Goal: Task Accomplishment & Management: Manage account settings

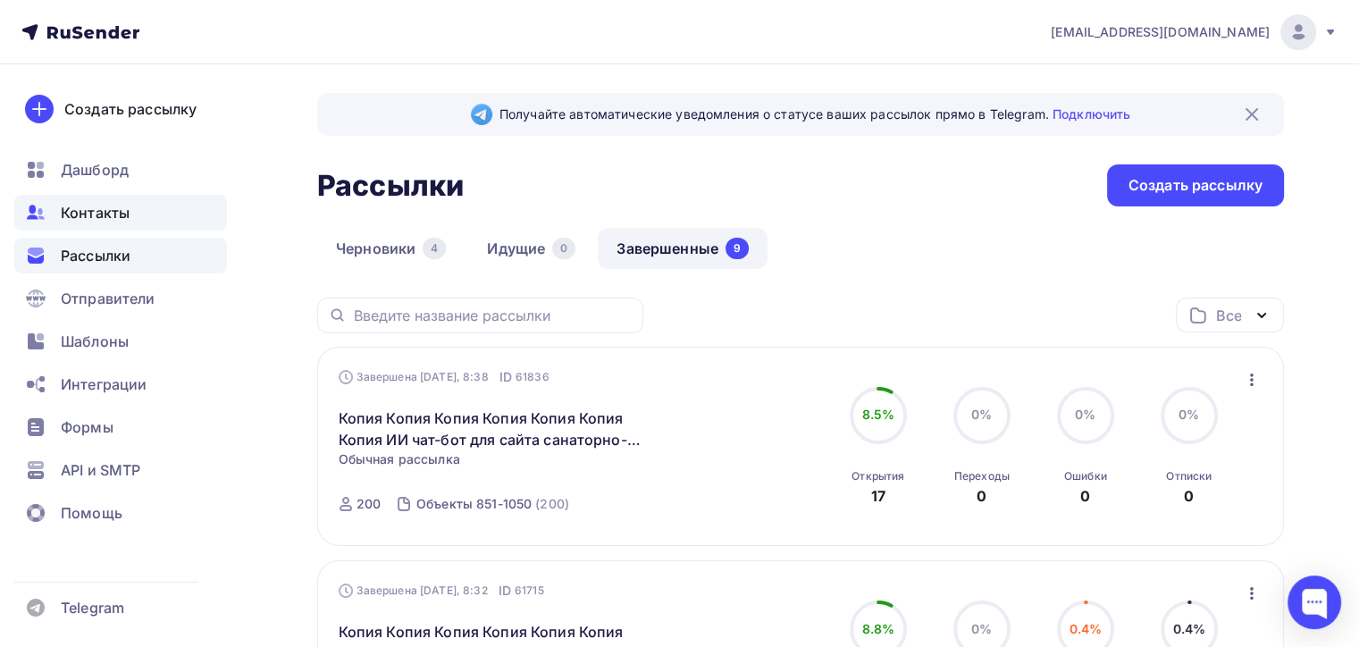
click at [108, 208] on span "Контакты" at bounding box center [95, 212] width 69 height 21
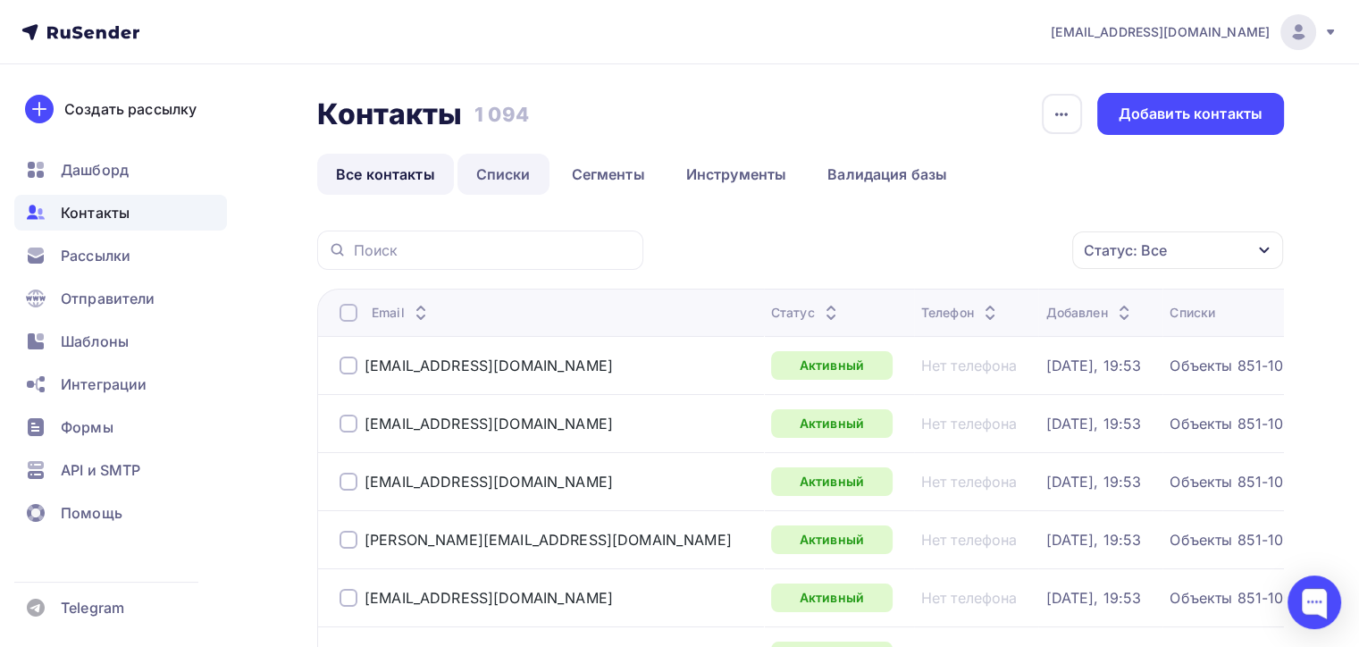
click at [505, 172] on link "Списки" at bounding box center [503, 174] width 92 height 41
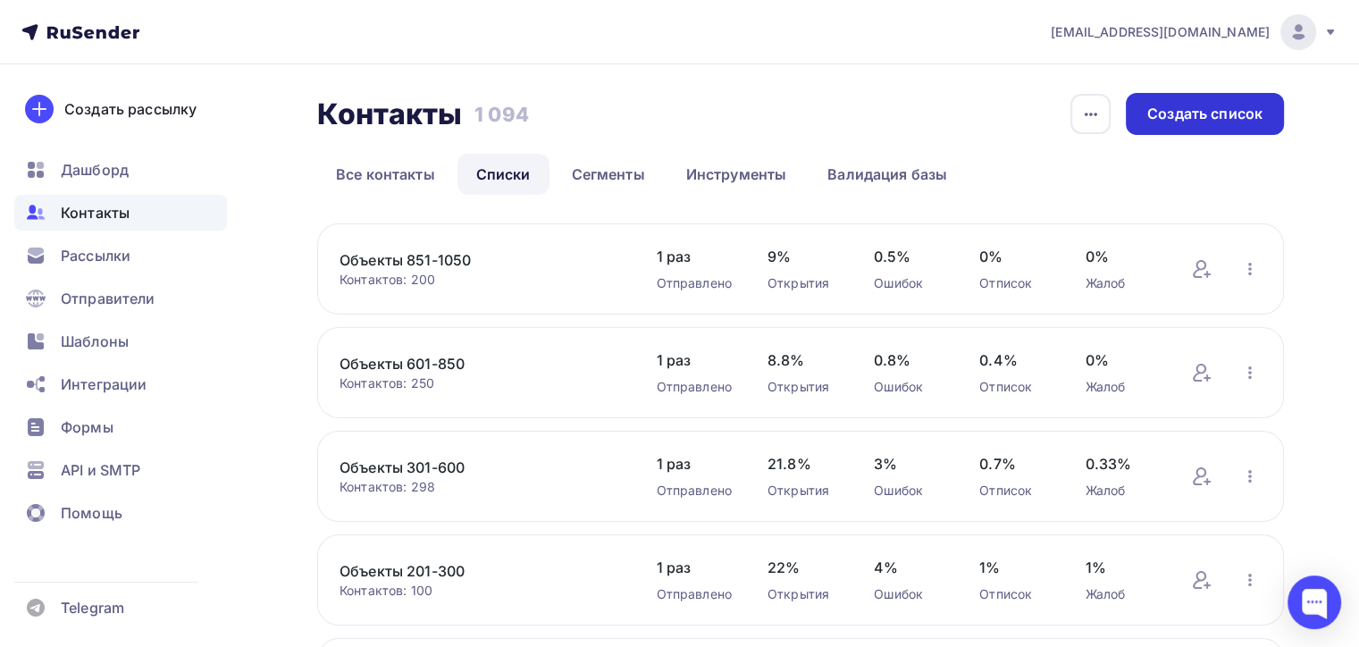
click at [1141, 107] on div "Создать список" at bounding box center [1205, 114] width 158 height 42
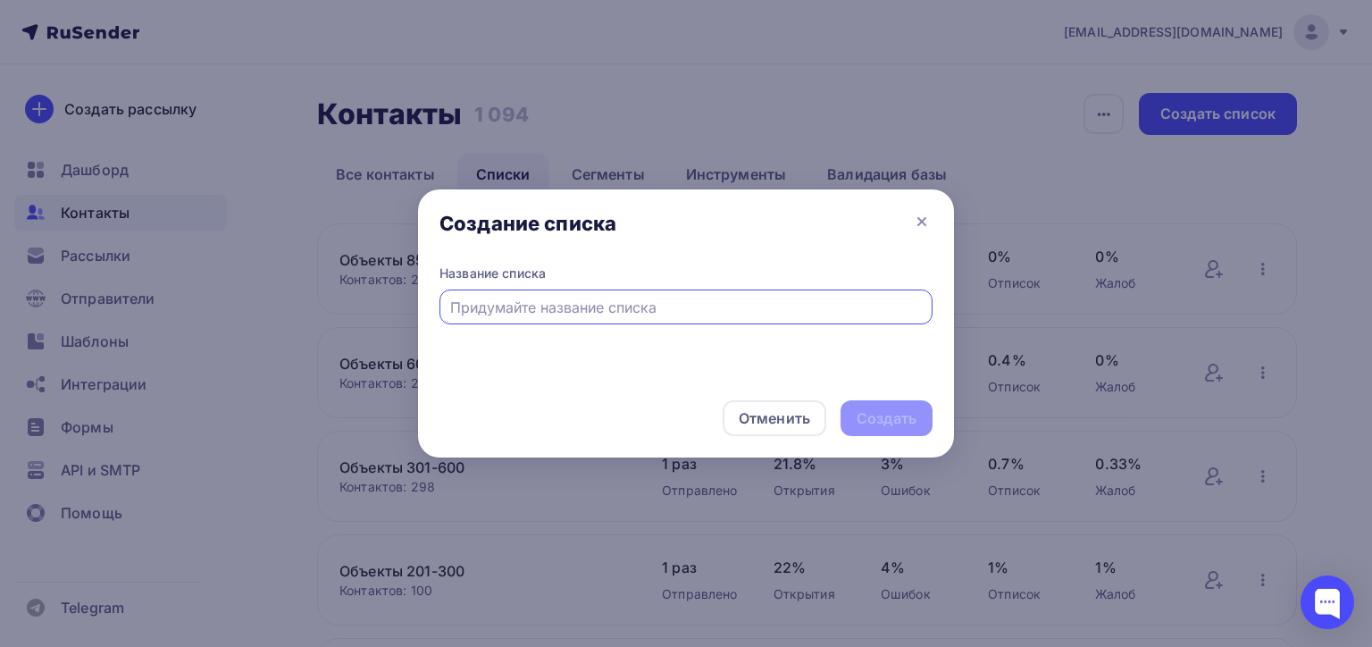
click at [512, 297] on input "text" at bounding box center [686, 307] width 473 height 21
drag, startPoint x: 881, startPoint y: 422, endPoint x: 526, endPoint y: 301, distance: 374.7
click at [526, 301] on div "Создание списка Название списка Объекты Отменить Создать" at bounding box center [686, 323] width 536 height 268
click at [527, 301] on input "Объекты" at bounding box center [686, 307] width 473 height 21
type input "Объекты [DATE]-[DATE]"
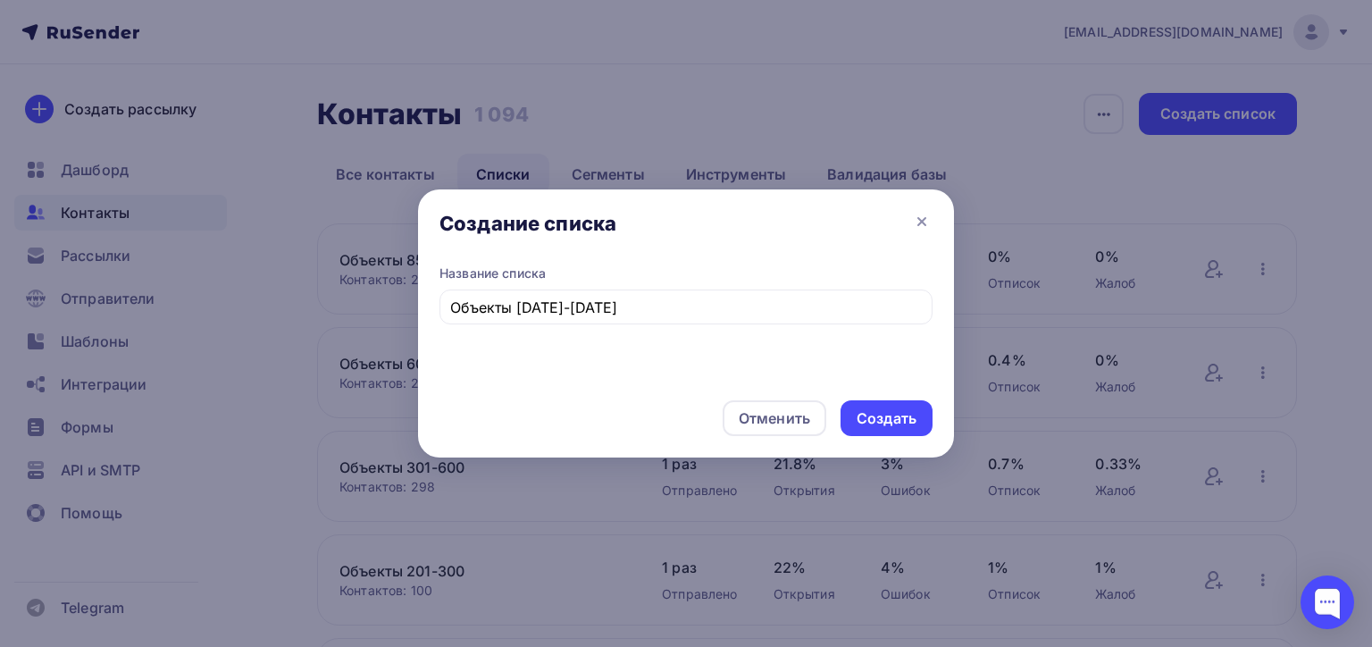
click at [597, 381] on div "Отменить Создать" at bounding box center [686, 418] width 536 height 79
click at [882, 418] on div "Создать" at bounding box center [887, 418] width 60 height 21
